Goal: Transaction & Acquisition: Subscribe to service/newsletter

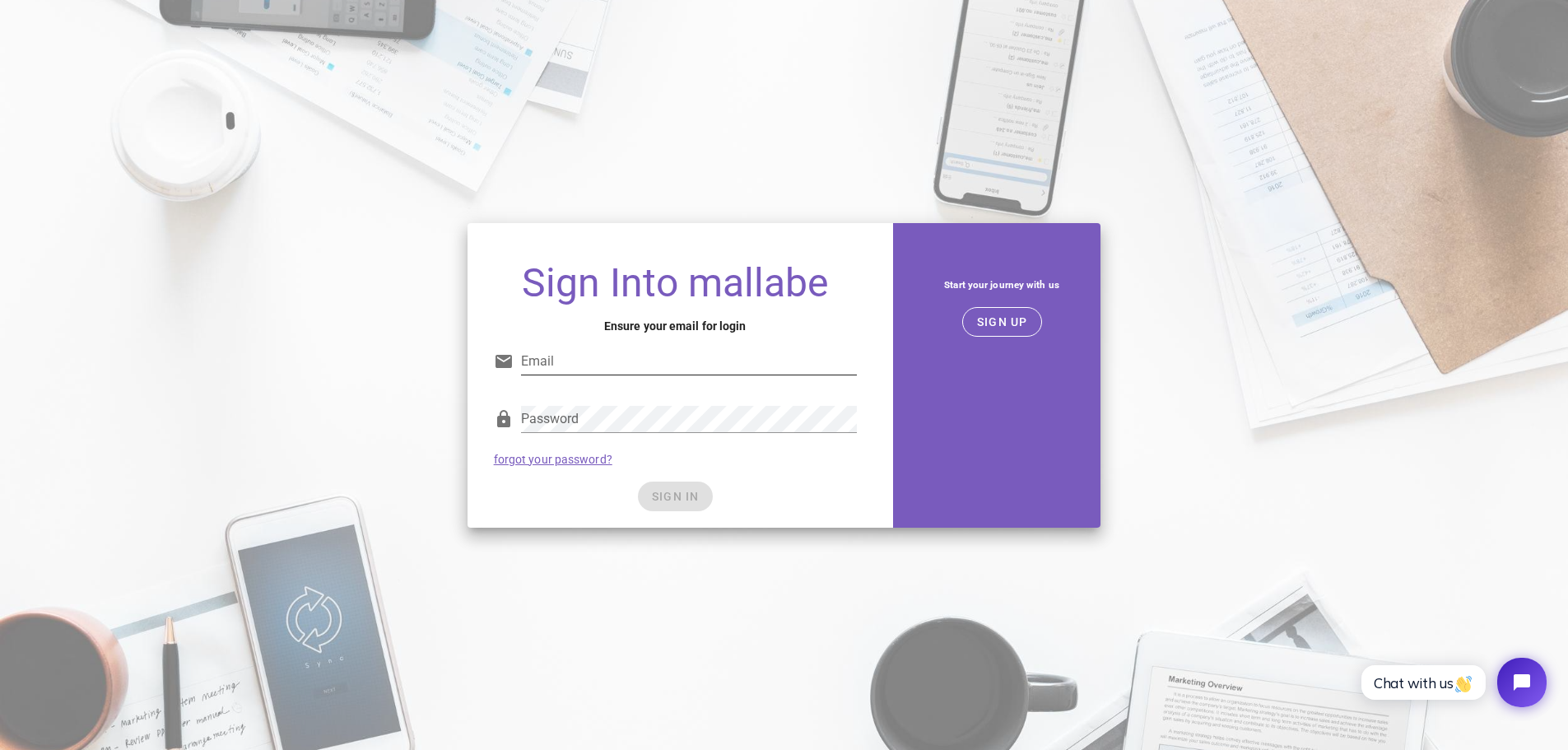
click at [561, 363] on input "Email" at bounding box center [689, 361] width 335 height 26
drag, startPoint x: 716, startPoint y: 370, endPoint x: 482, endPoint y: 364, distance: 234.1
click at [482, 364] on div "Sign Into mallabe Ensure your email for login Email administration@liverental.c…" at bounding box center [675, 389] width 416 height 279
type input "administration@liverental.com"
click at [1022, 312] on button "SIGN UP" at bounding box center [1002, 322] width 80 height 30
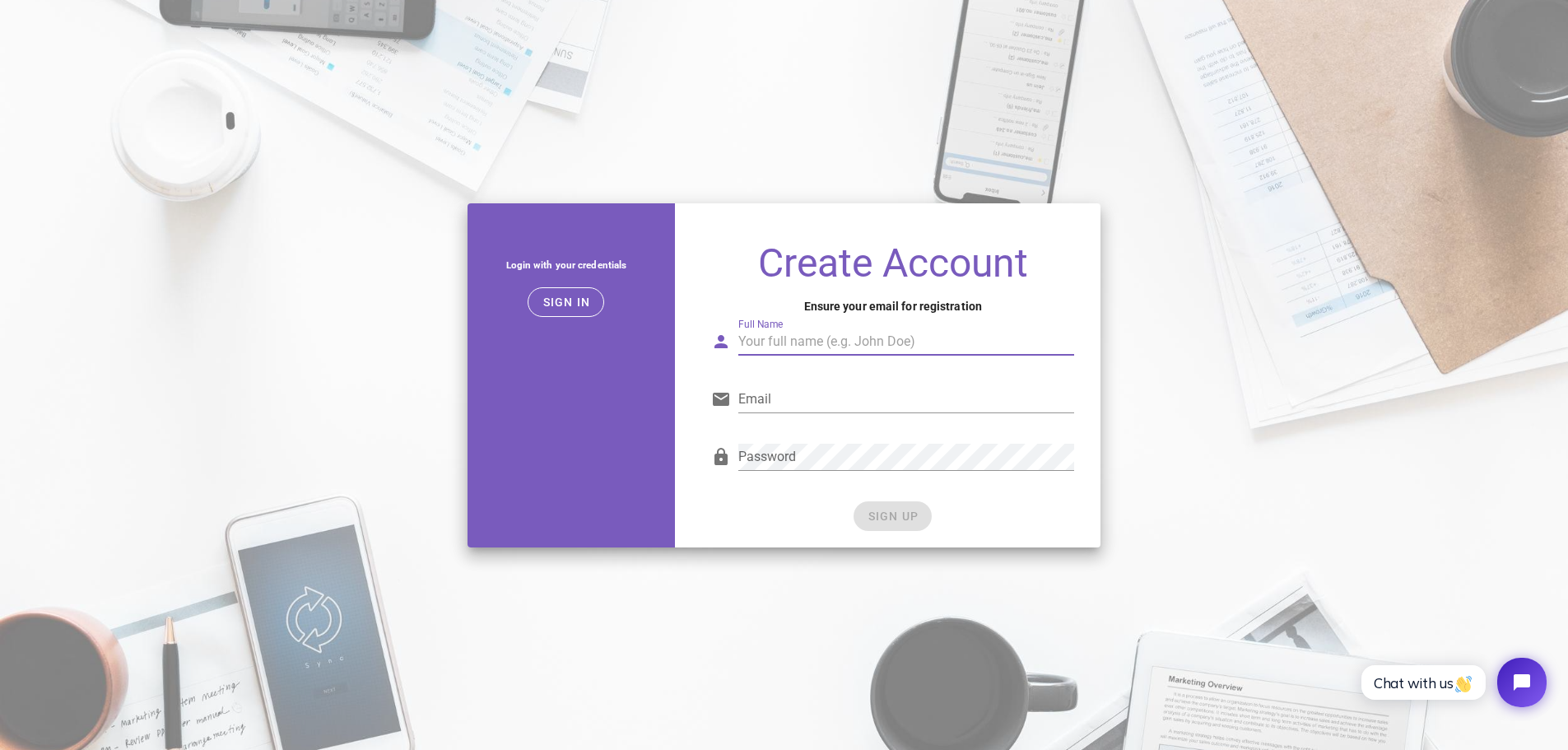
click at [797, 347] on input "Full Name" at bounding box center [906, 341] width 335 height 26
type input "LiveRental"
paste input "[EMAIL_ADDRESS][DOMAIN_NAME]"
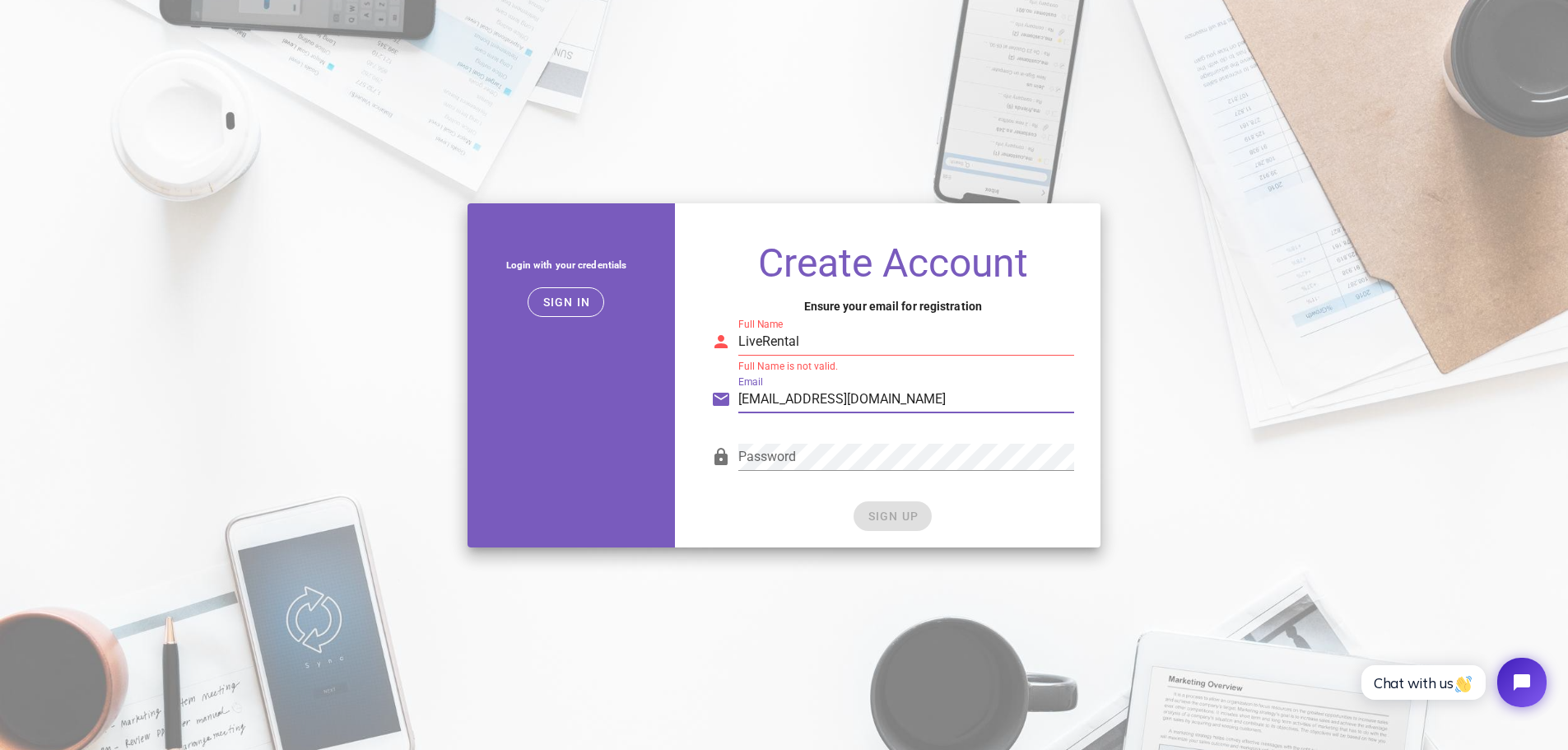
type input "[EMAIL_ADDRESS][DOMAIN_NAME]"
click at [829, 339] on input "LiveRental" at bounding box center [906, 341] width 335 height 26
click at [746, 300] on h4 "Ensure your email for registration" at bounding box center [893, 306] width 363 height 18
click at [762, 341] on input "LiveRental" at bounding box center [906, 341] width 335 height 26
type input "Live Rental"
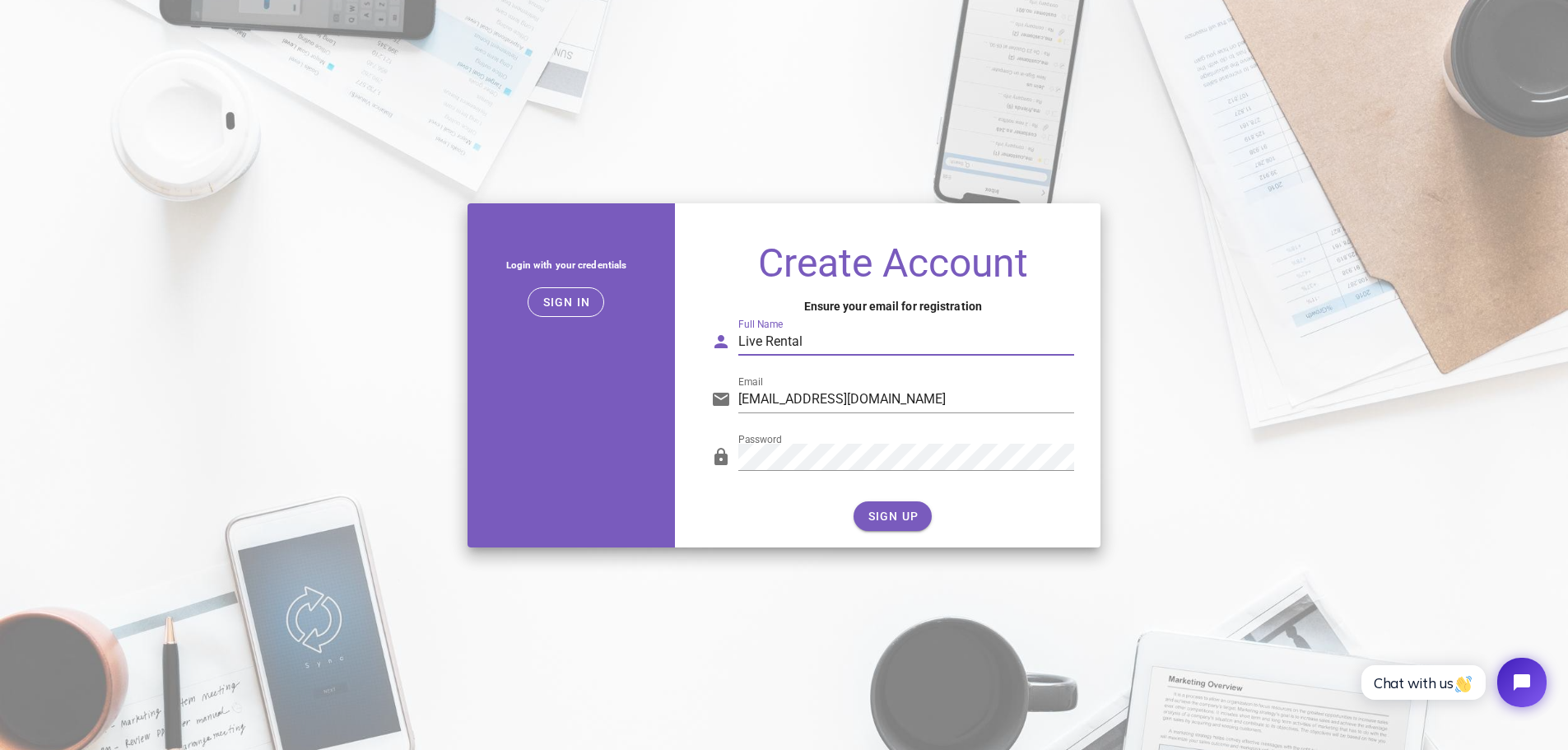
click at [748, 314] on div "Full Name Live Rental" at bounding box center [893, 339] width 383 height 67
click at [887, 511] on span "SIGN UP" at bounding box center [893, 516] width 52 height 13
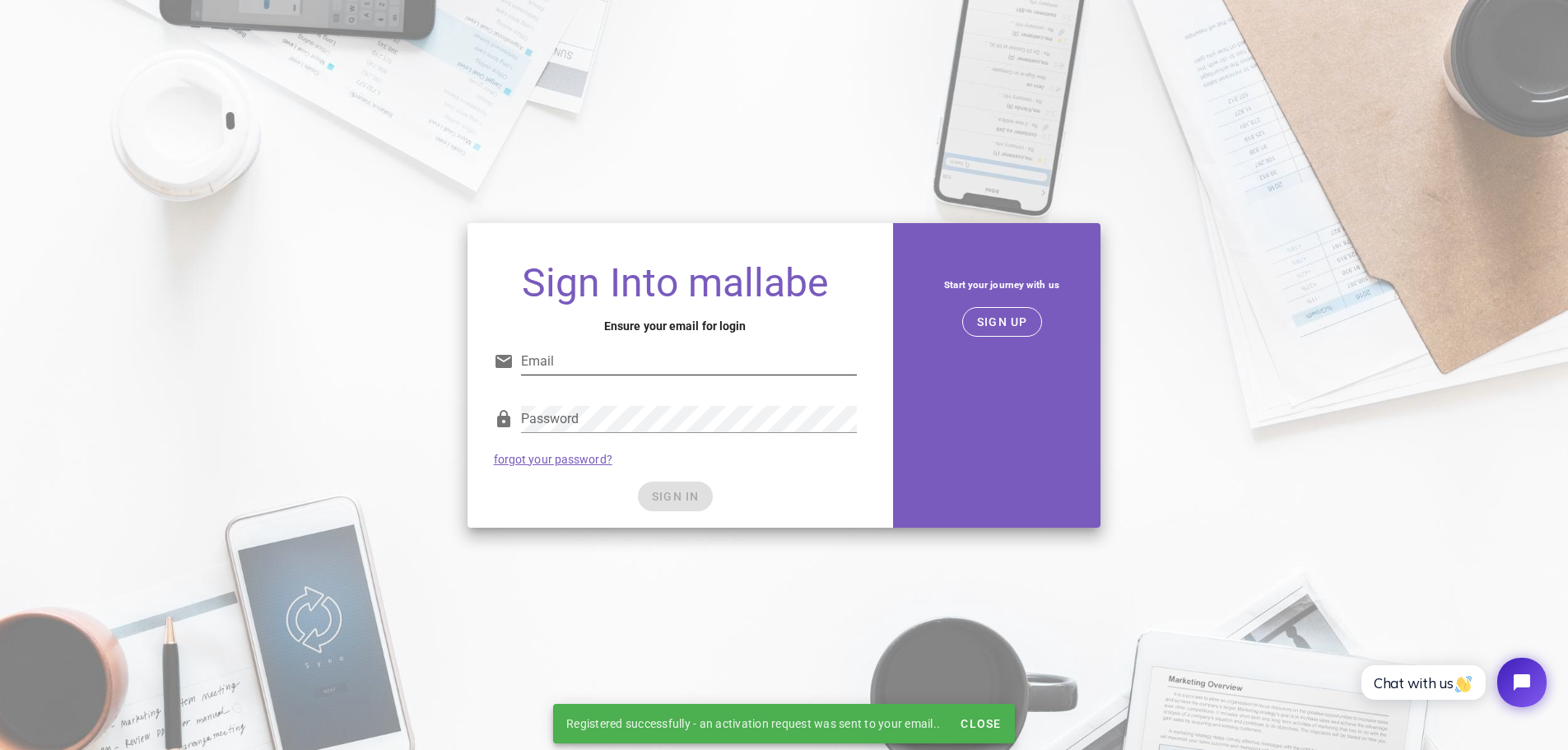
click at [646, 365] on input "Email" at bounding box center [689, 361] width 335 height 26
click at [579, 367] on input "Email" at bounding box center [689, 361] width 335 height 26
click at [568, 359] on input "Email" at bounding box center [689, 361] width 335 height 26
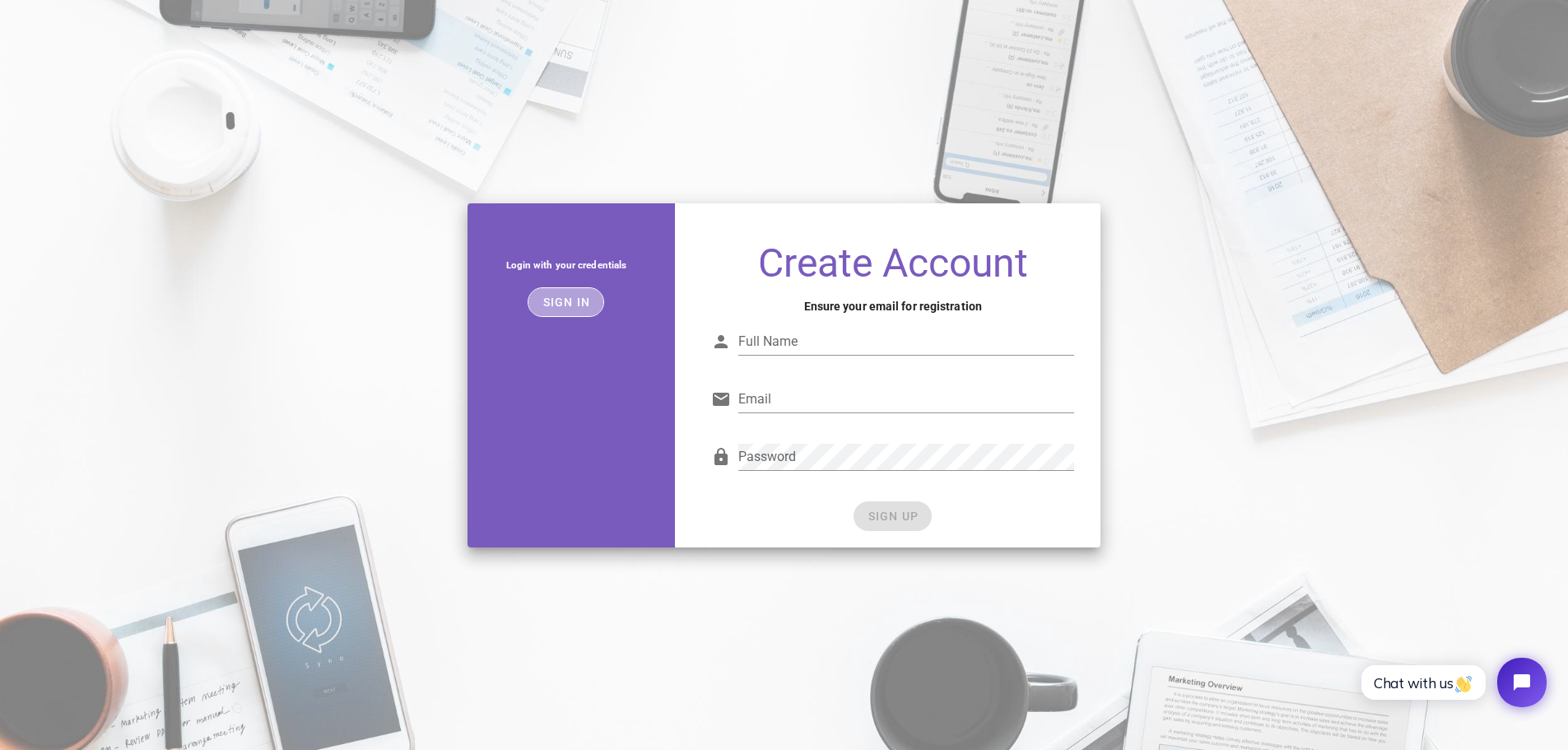
click at [568, 297] on span "Sign in" at bounding box center [566, 302] width 48 height 13
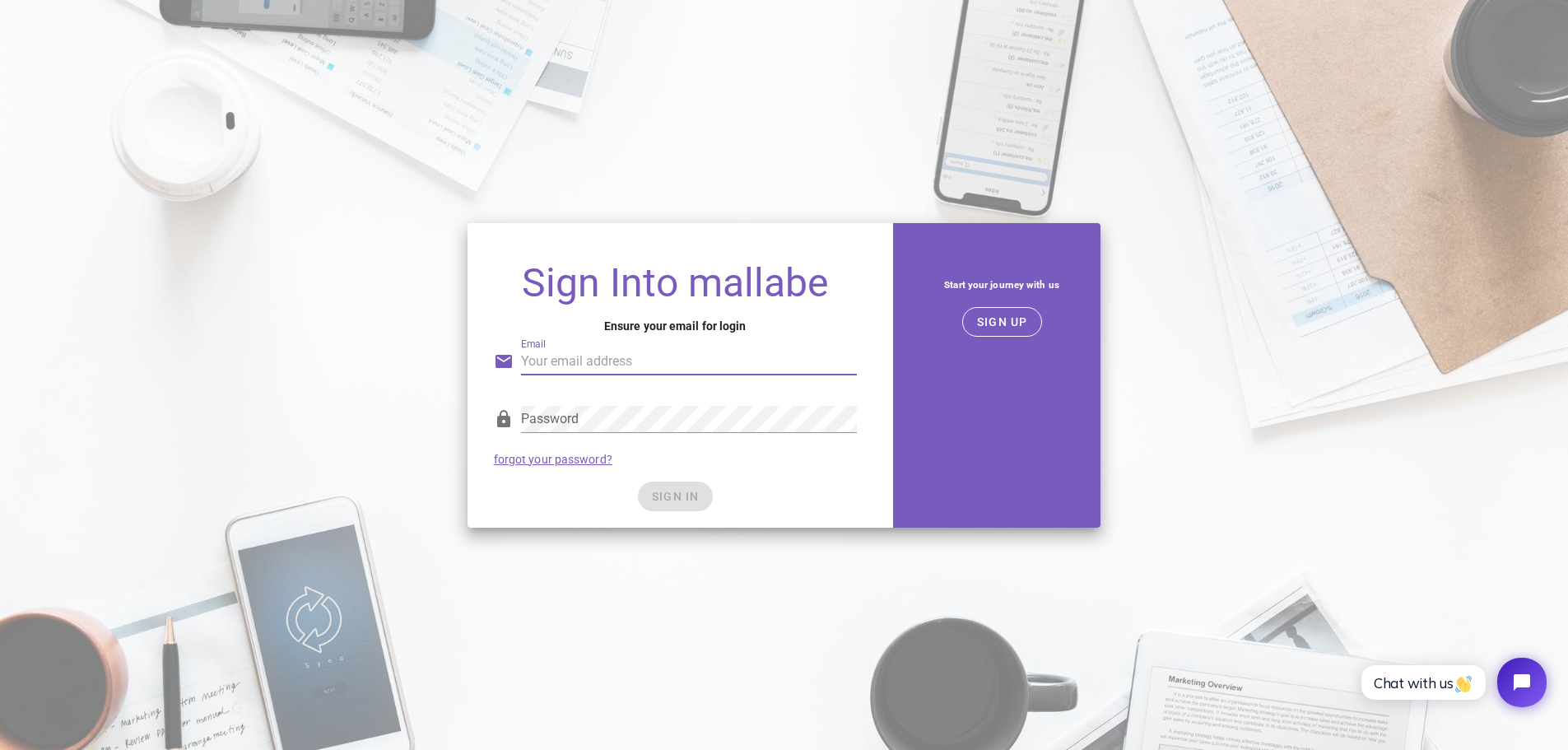
click at [606, 363] on input "Email" at bounding box center [689, 361] width 335 height 26
type input "administration@liverental.com"
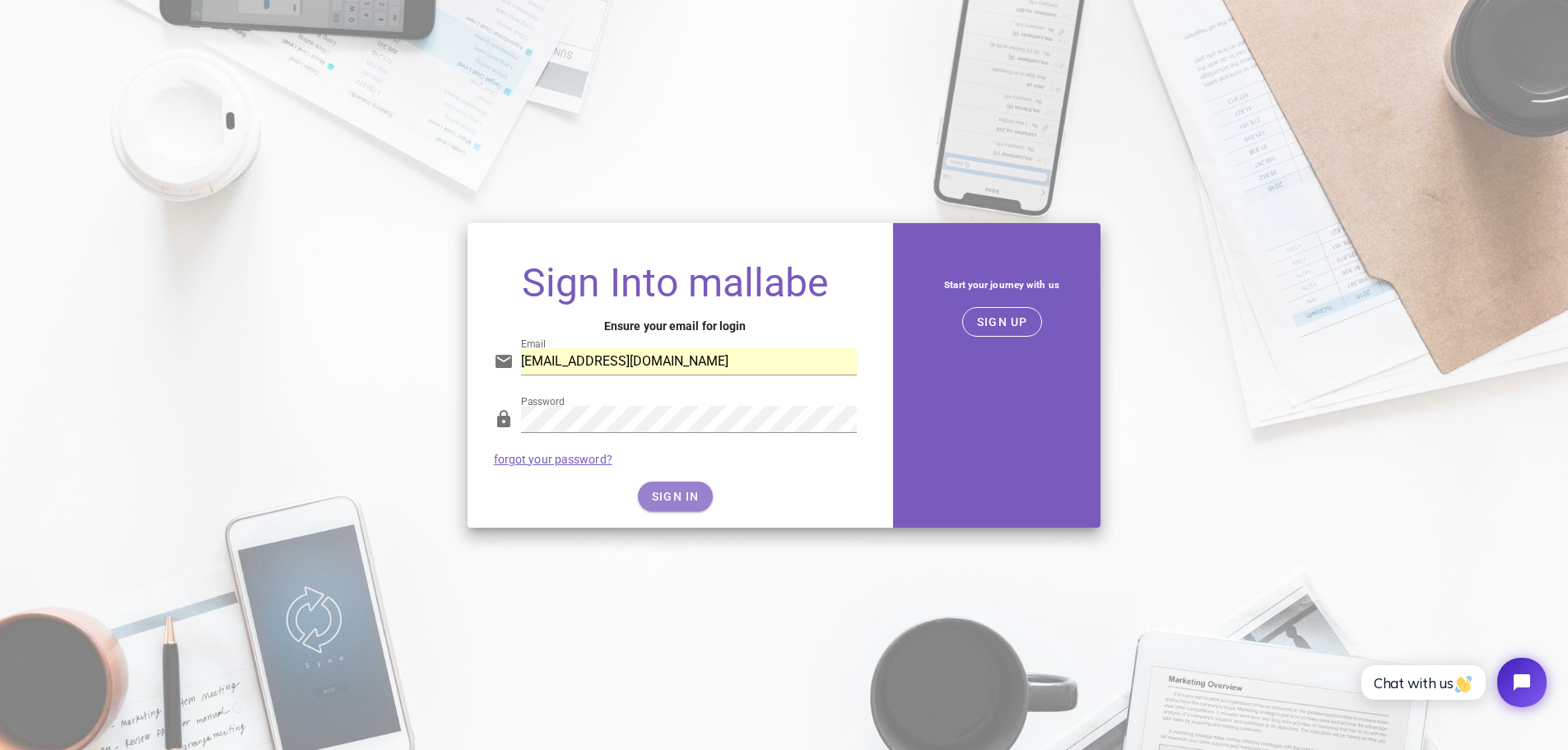
click at [664, 501] on span "SIGN IN" at bounding box center [675, 497] width 48 height 13
click at [670, 498] on span "SIGN IN" at bounding box center [675, 497] width 48 height 13
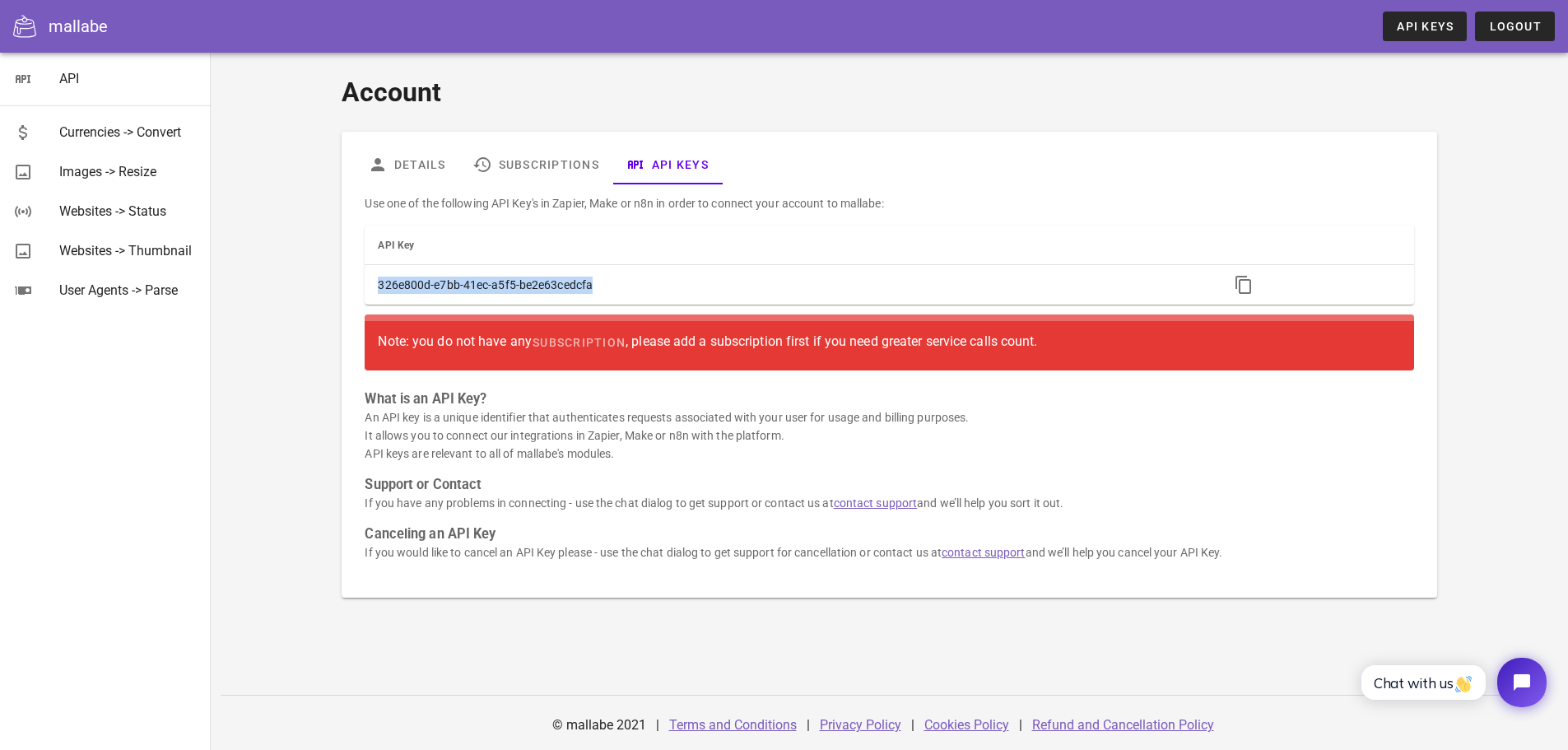
drag, startPoint x: 609, startPoint y: 285, endPoint x: 331, endPoint y: 283, distance: 278.0
click at [332, 283] on div "Account Details Subscriptions API Keys Use one of the following API Key's in Za…" at bounding box center [889, 334] width 1114 height 545
copy table "API Key 326e800d-e7bb-41ec-a5f5-be2e63cedcfa"
click at [525, 160] on link "Subscriptions" at bounding box center [536, 164] width 153 height 39
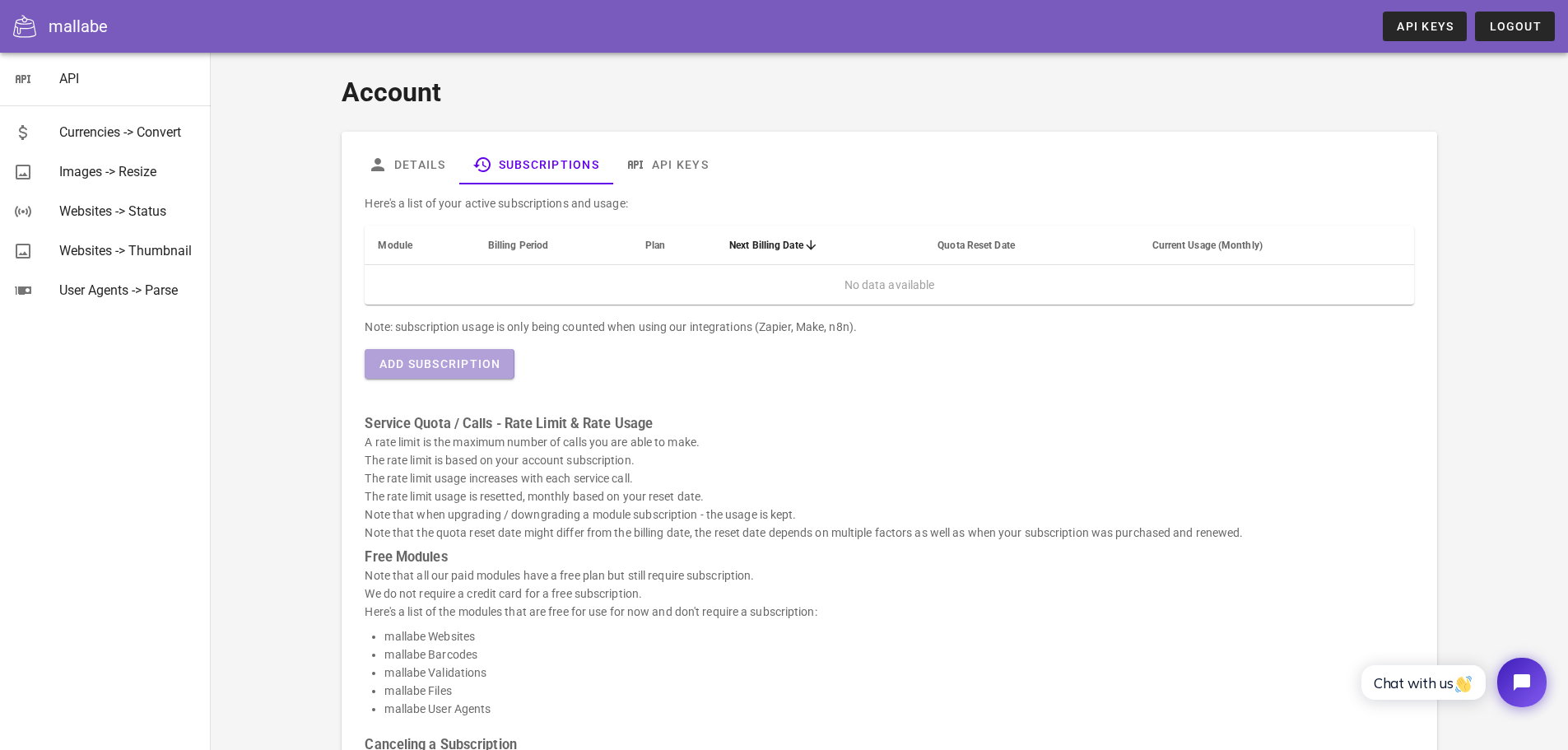
click at [422, 361] on span "Add Subscription" at bounding box center [439, 363] width 123 height 13
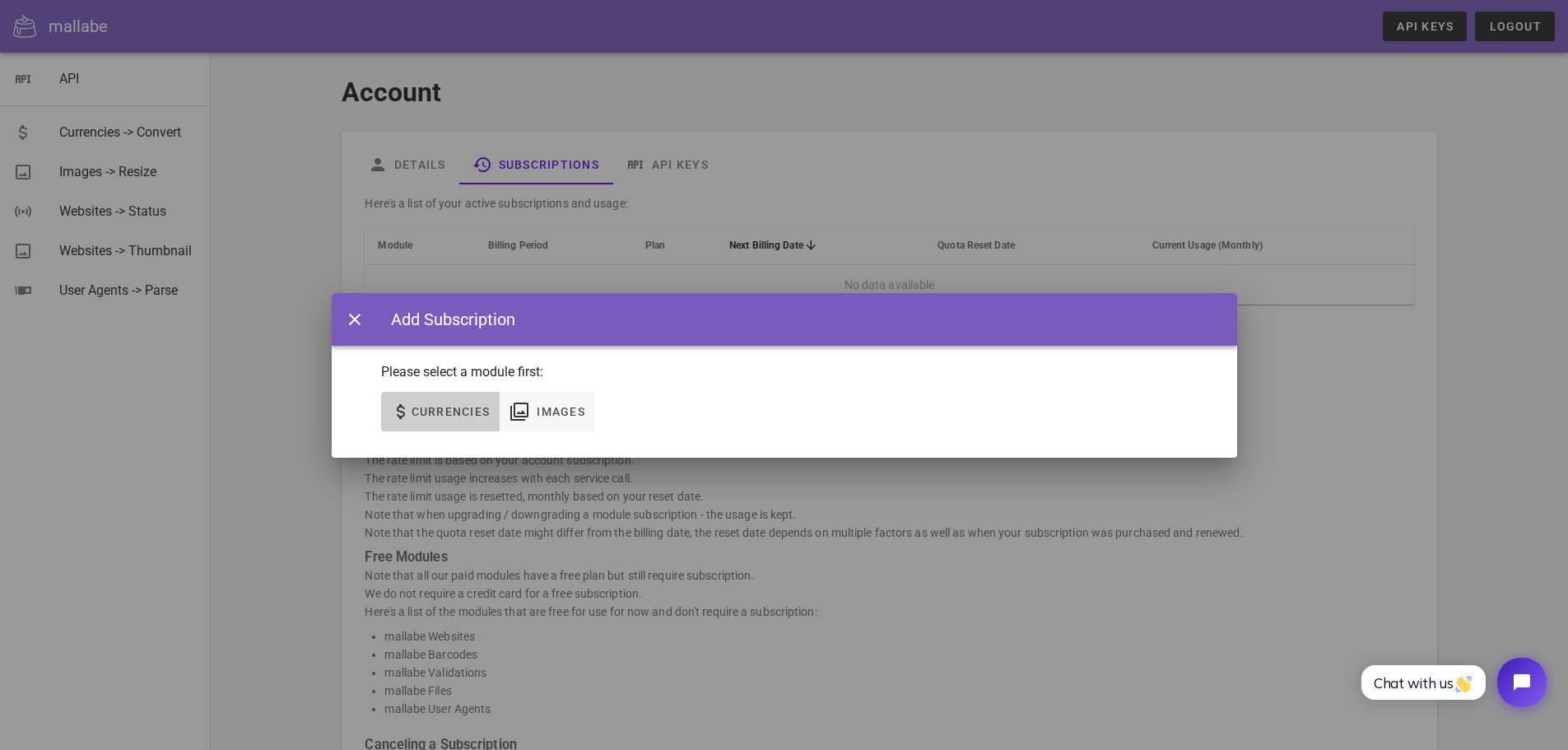
click at [421, 413] on span "Currencies" at bounding box center [451, 412] width 80 height 13
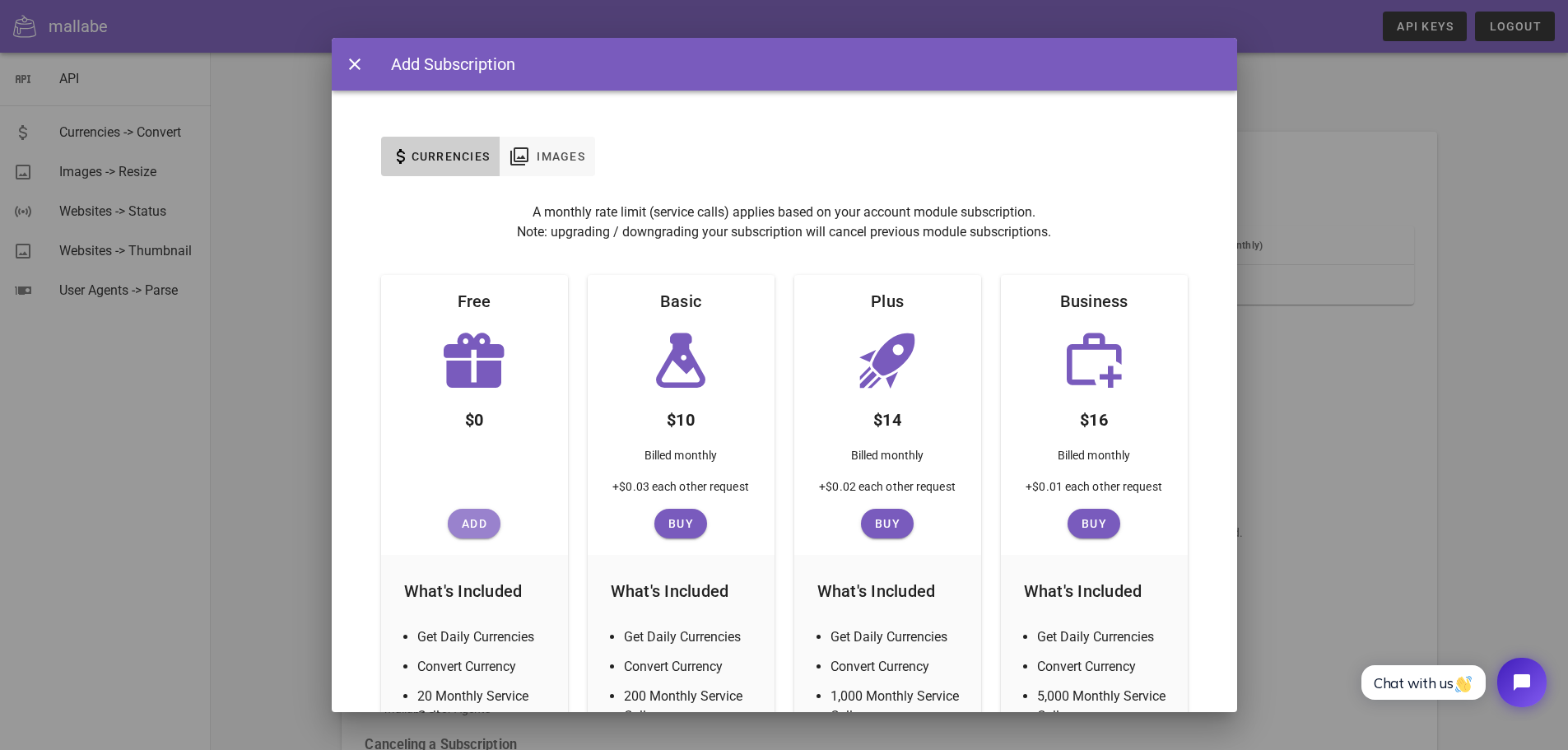
click at [472, 521] on span "Add" at bounding box center [474, 524] width 39 height 13
